Goal: Task Accomplishment & Management: Complete application form

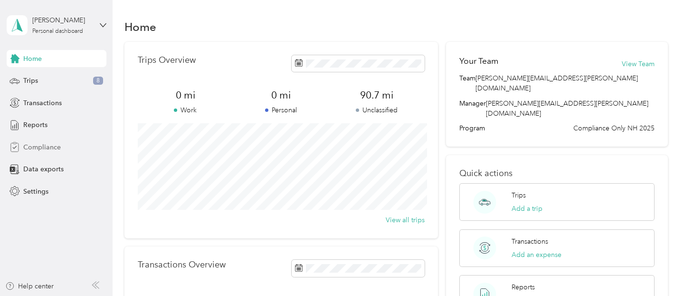
click at [44, 148] on span "Compliance" at bounding box center [42, 147] width 38 height 10
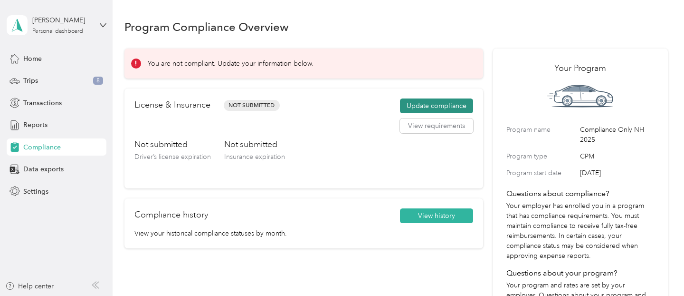
click at [434, 104] on button "Update compliance" at bounding box center [436, 105] width 73 height 15
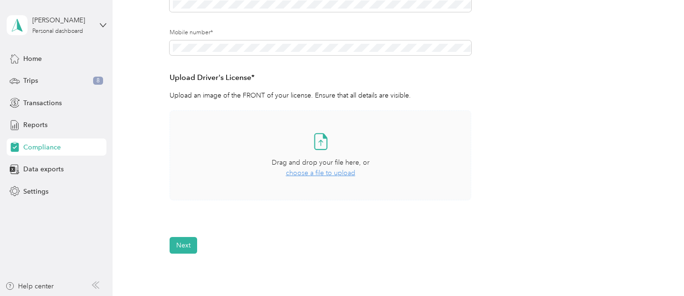
scroll to position [203, 0]
click at [318, 174] on span "choose a file to upload" at bounding box center [320, 172] width 69 height 8
